Goal: Find specific page/section: Find specific page/section

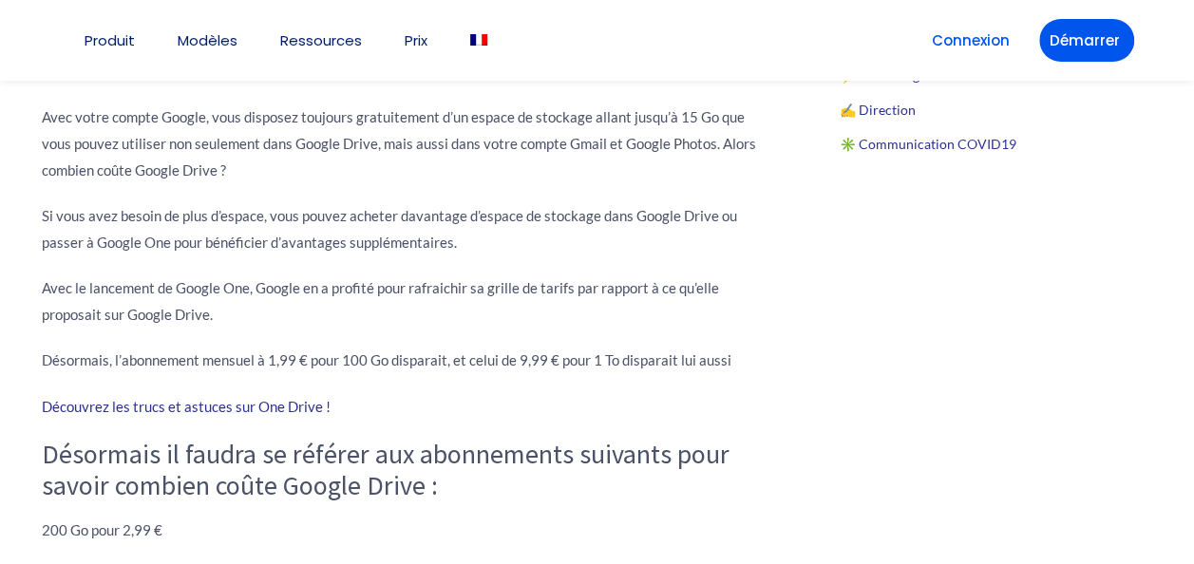
scroll to position [1736, 0]
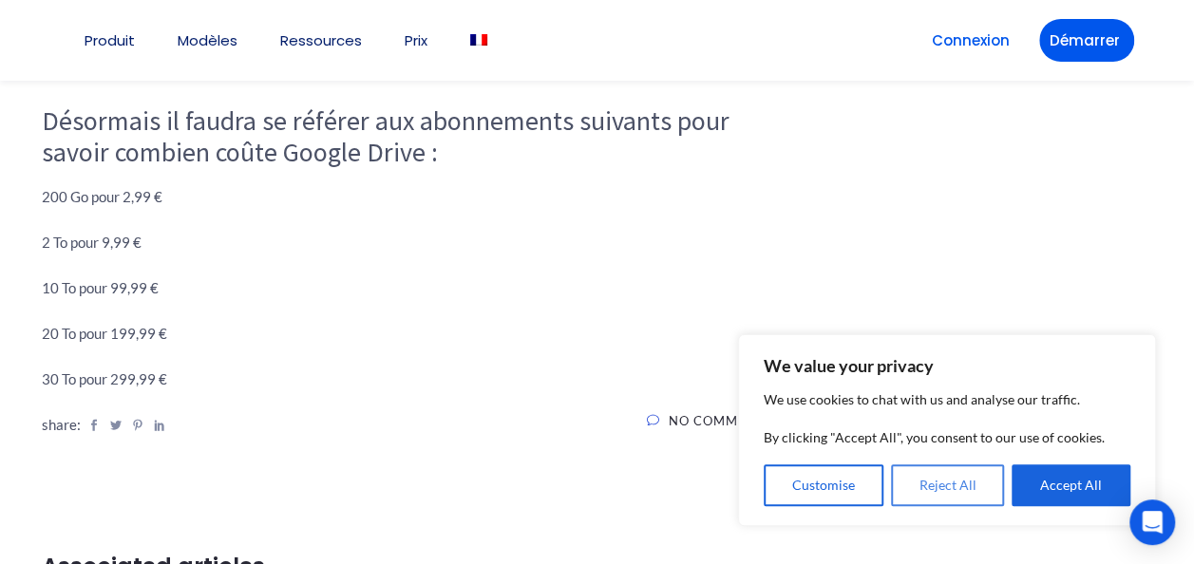
click at [953, 483] on button "Reject All" at bounding box center [948, 485] width 114 height 42
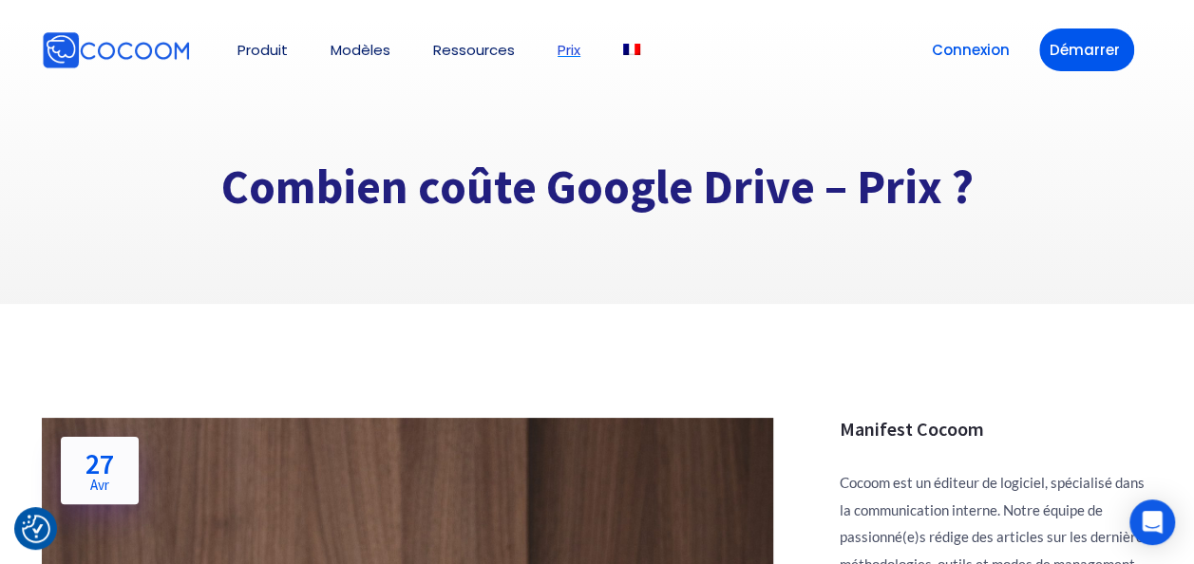
click at [574, 52] on link "Prix" at bounding box center [568, 50] width 23 height 14
